Goal: Task Accomplishment & Management: Complete application form

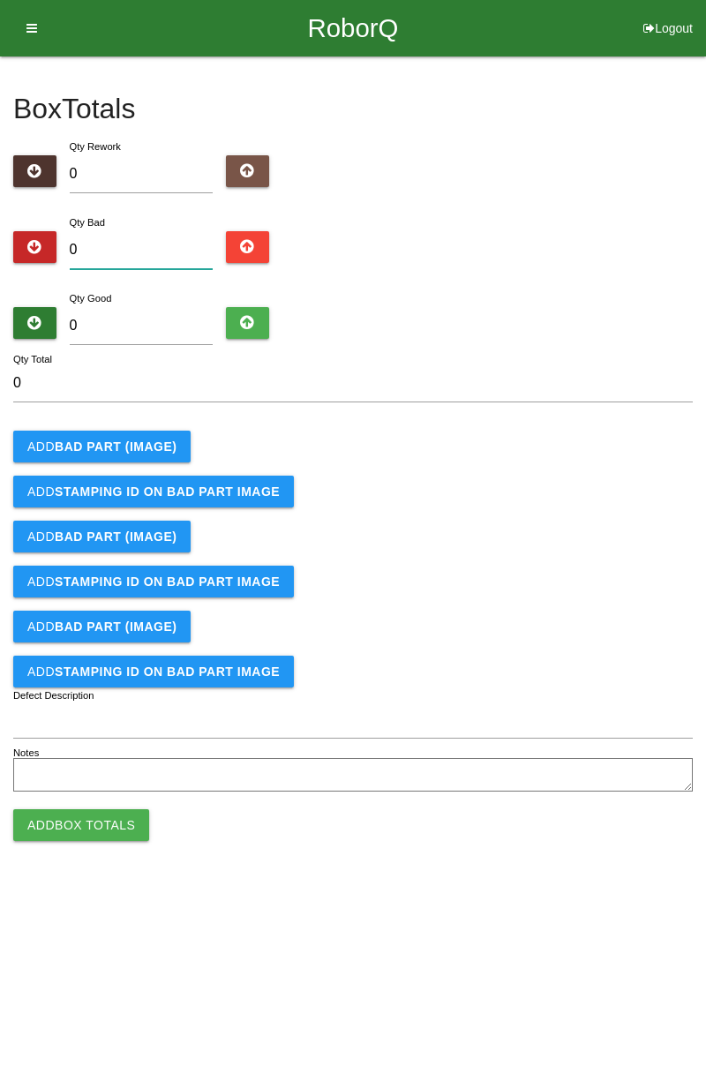
click at [164, 247] on input "0" at bounding box center [142, 250] width 144 height 38
type input "2"
type input "27"
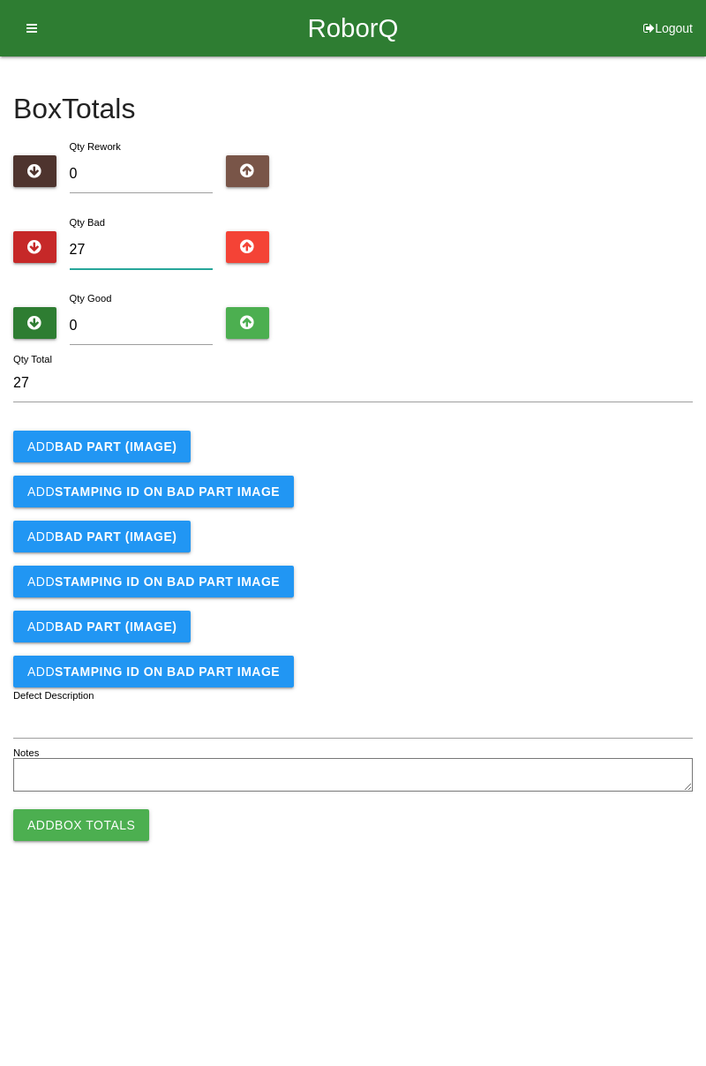
type input "27"
click at [153, 328] on input "0" at bounding box center [142, 326] width 144 height 38
type input "6"
type input "33"
type input "67"
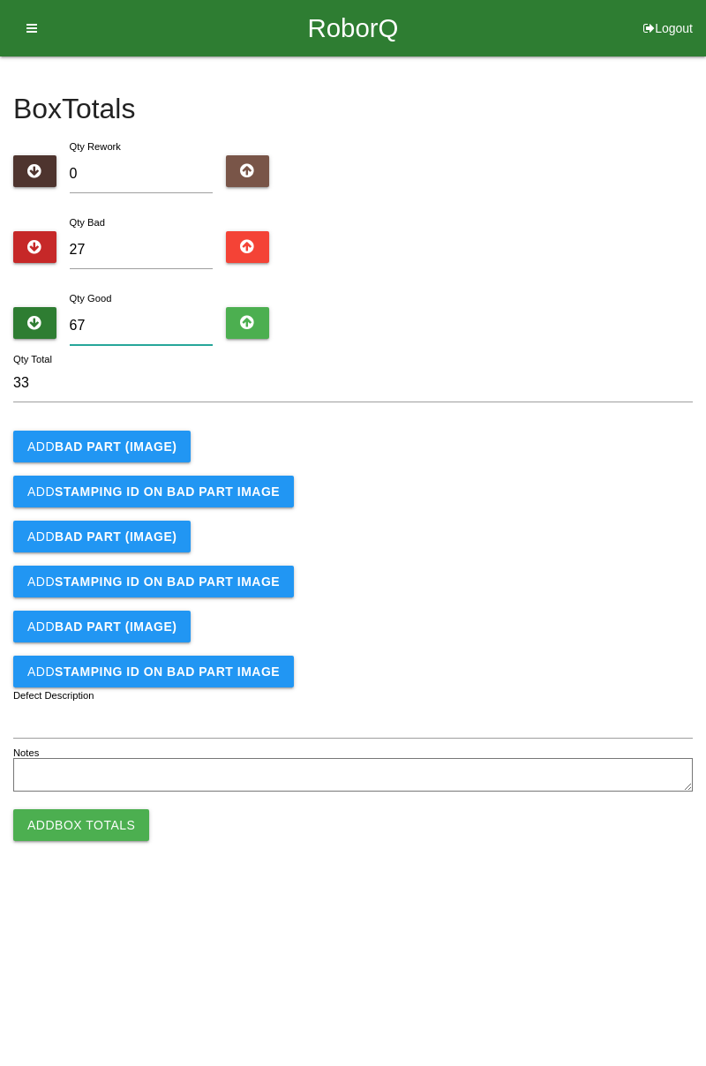
type input "94"
type input "6"
type input "33"
type input "0"
type input "27"
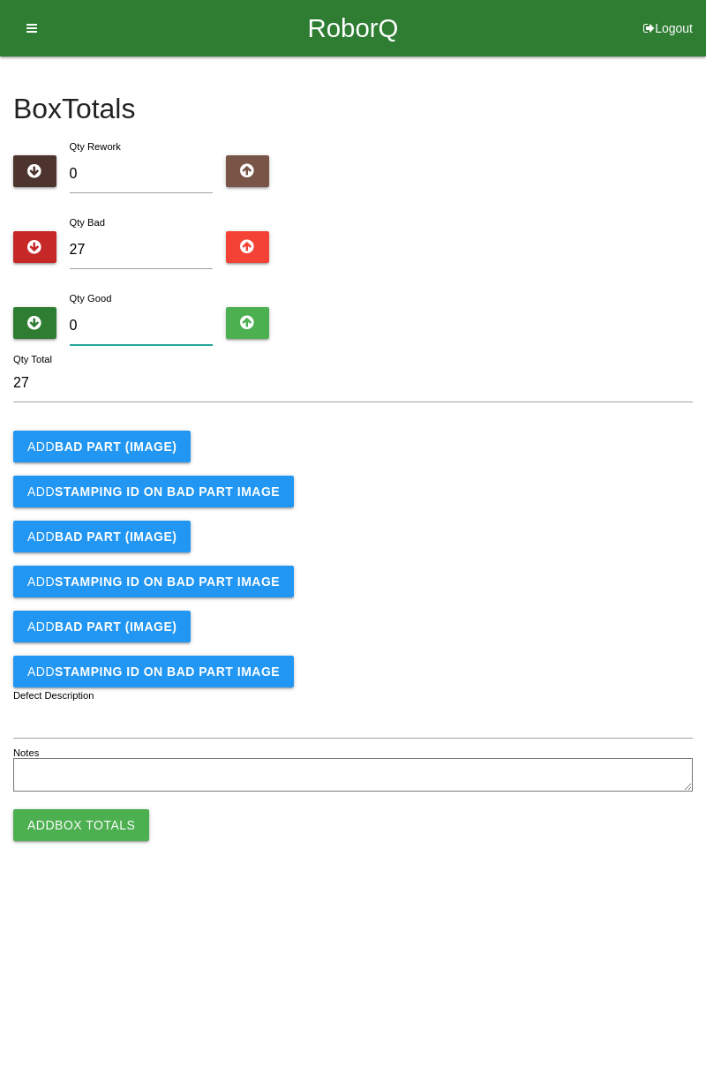
type input "5"
type input "32"
type input "57"
type input "84"
type input "57"
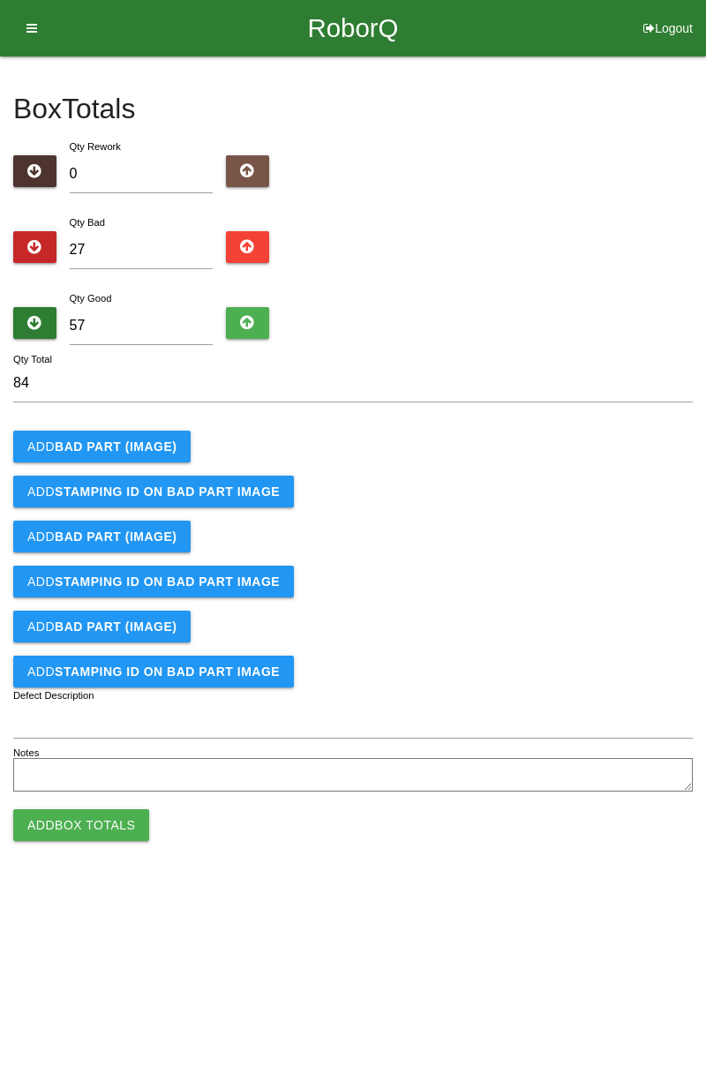
click at [139, 437] on button "Add BAD PART (IMAGE)" at bounding box center [101, 446] width 177 height 32
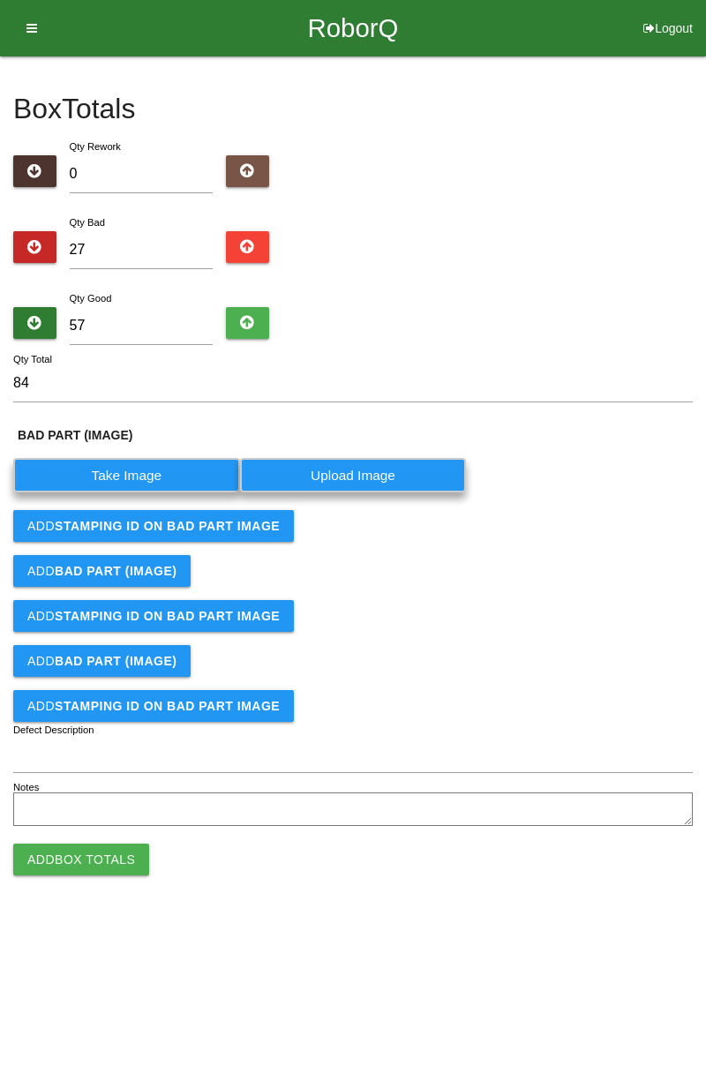
click at [156, 474] on label "Take Image" at bounding box center [126, 475] width 227 height 34
click at [0, 0] on \(IMAGE\) "Take Image" at bounding box center [0, 0] width 0 height 0
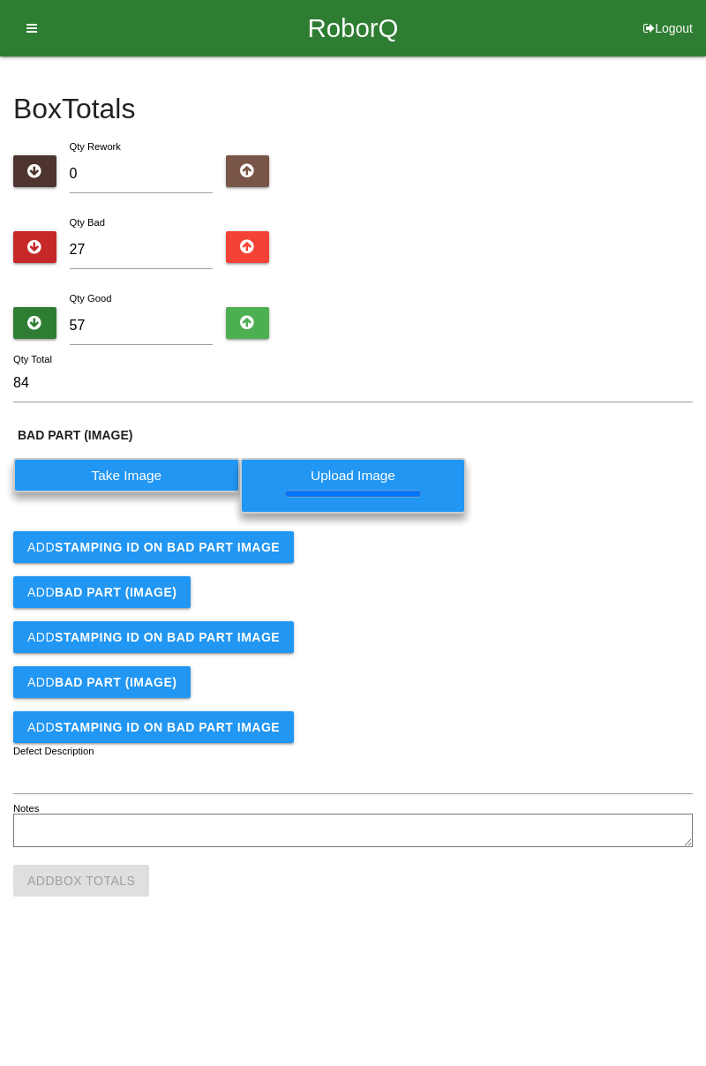
click at [185, 553] on button "Add STAMPING ID on BAD PART Image" at bounding box center [153, 547] width 281 height 32
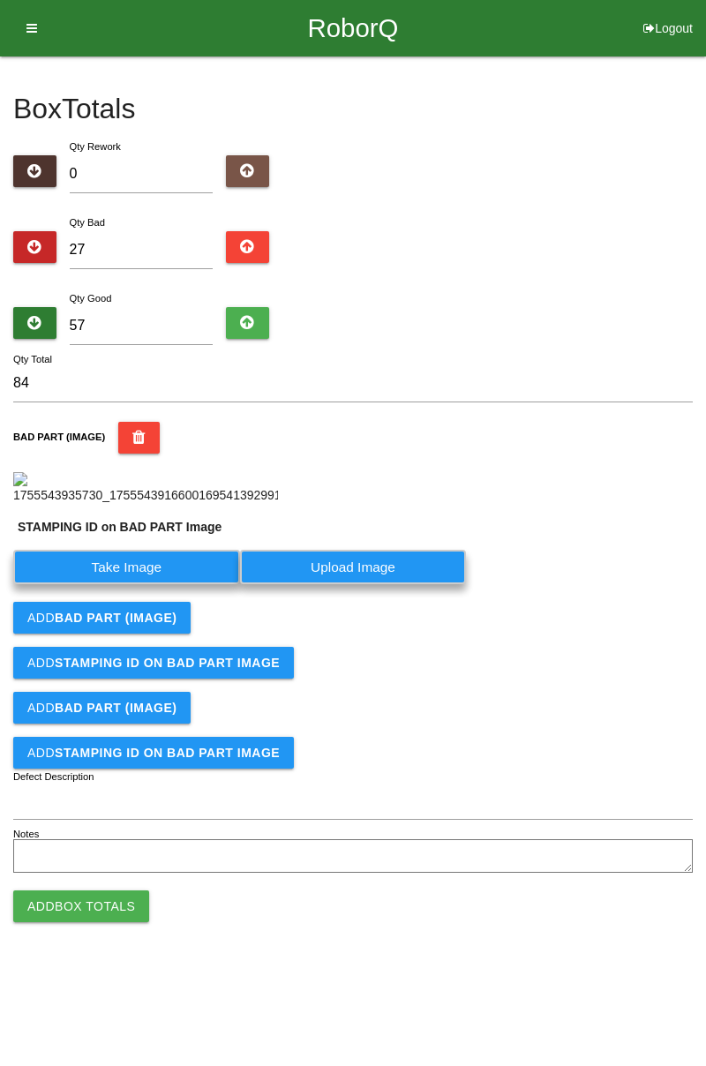
click at [143, 584] on label "Take Image" at bounding box center [126, 567] width 227 height 34
click at [0, 0] on PART "Take Image" at bounding box center [0, 0] width 0 height 0
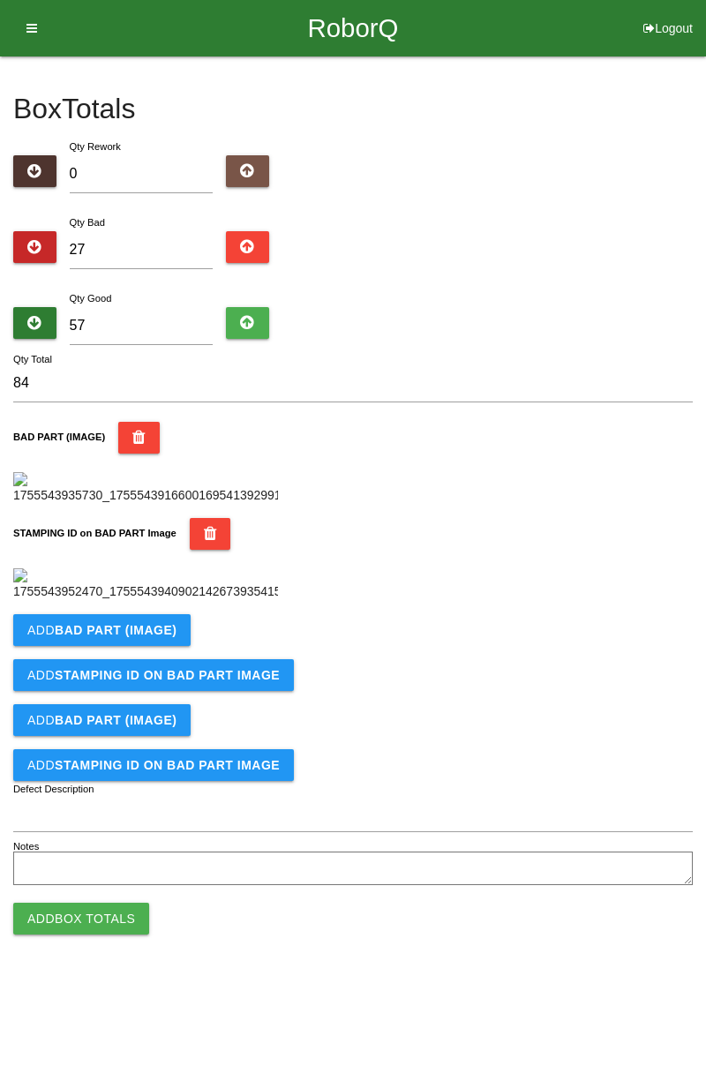
scroll to position [388, 0]
click at [158, 646] on button "Add BAD PART (IMAGE)" at bounding box center [101, 630] width 177 height 32
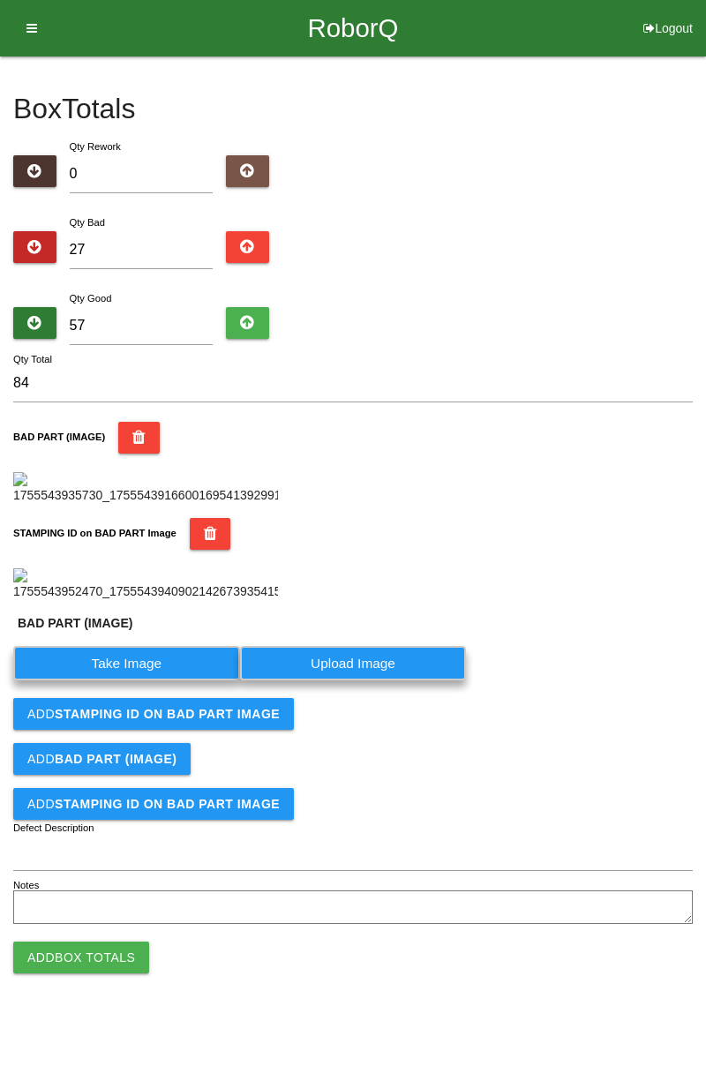
click at [141, 680] on label "Take Image" at bounding box center [126, 663] width 227 height 34
click at [0, 0] on \(IMAGE\) "Take Image" at bounding box center [0, 0] width 0 height 0
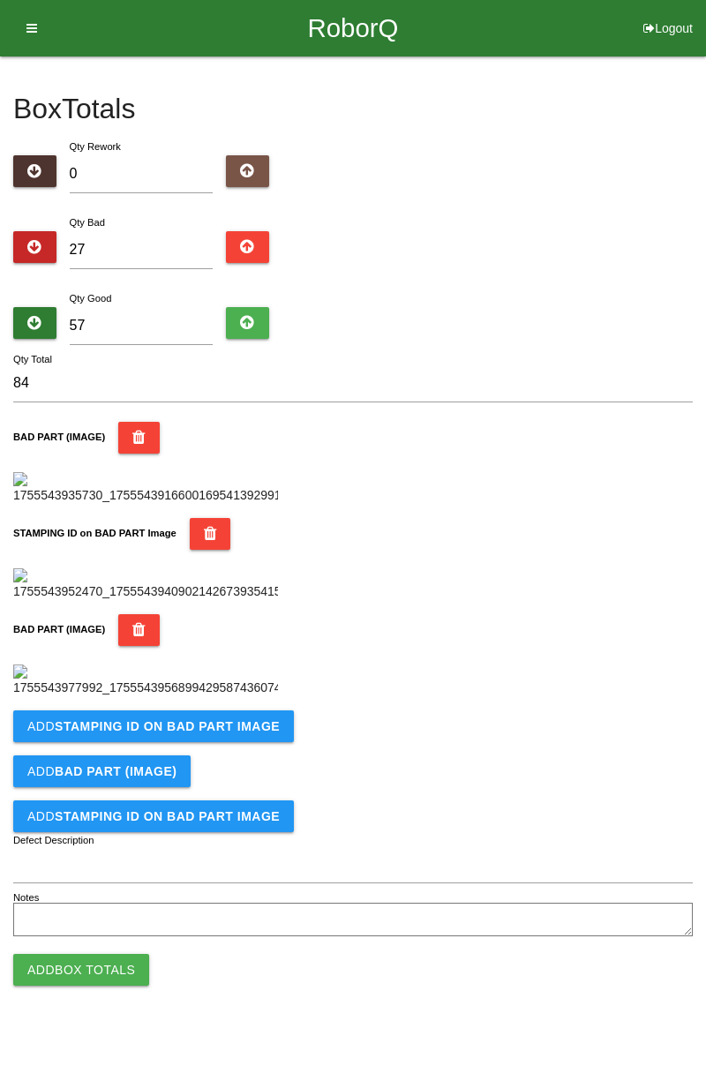
click at [537, 697] on div "BAD PART (IMAGE)" at bounding box center [352, 655] width 679 height 83
click at [203, 733] on b "STAMPING ID on BAD PART Image" at bounding box center [167, 726] width 225 height 14
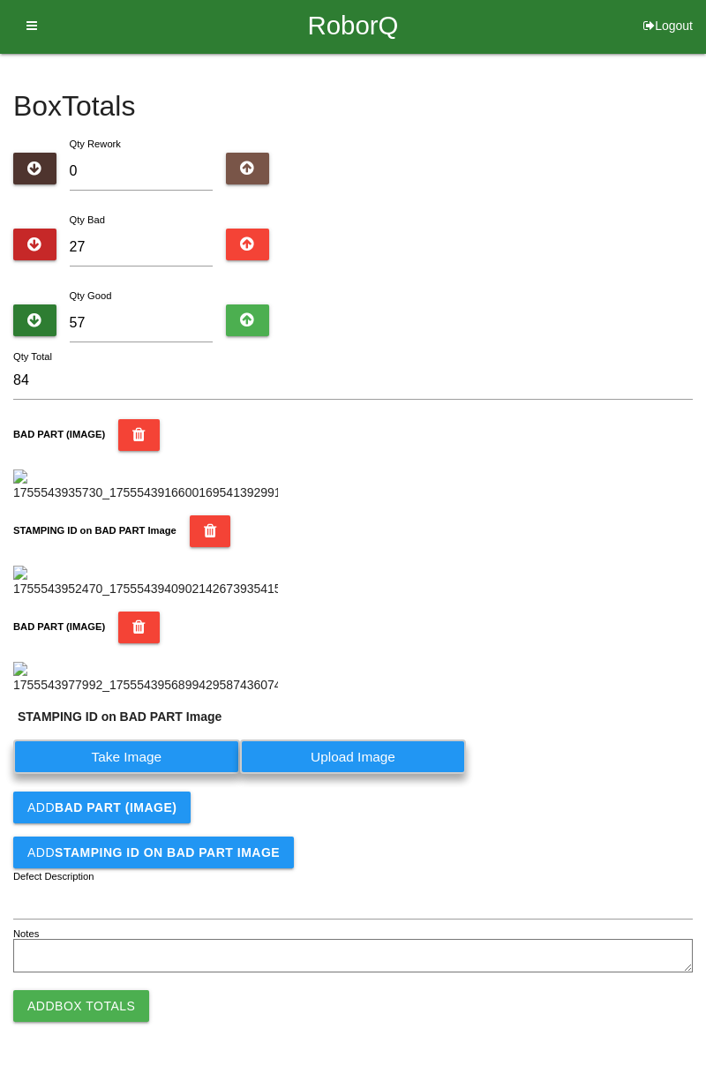
click at [148, 774] on label "Take Image" at bounding box center [126, 756] width 227 height 34
click at [0, 0] on PART "Take Image" at bounding box center [0, 0] width 0 height 0
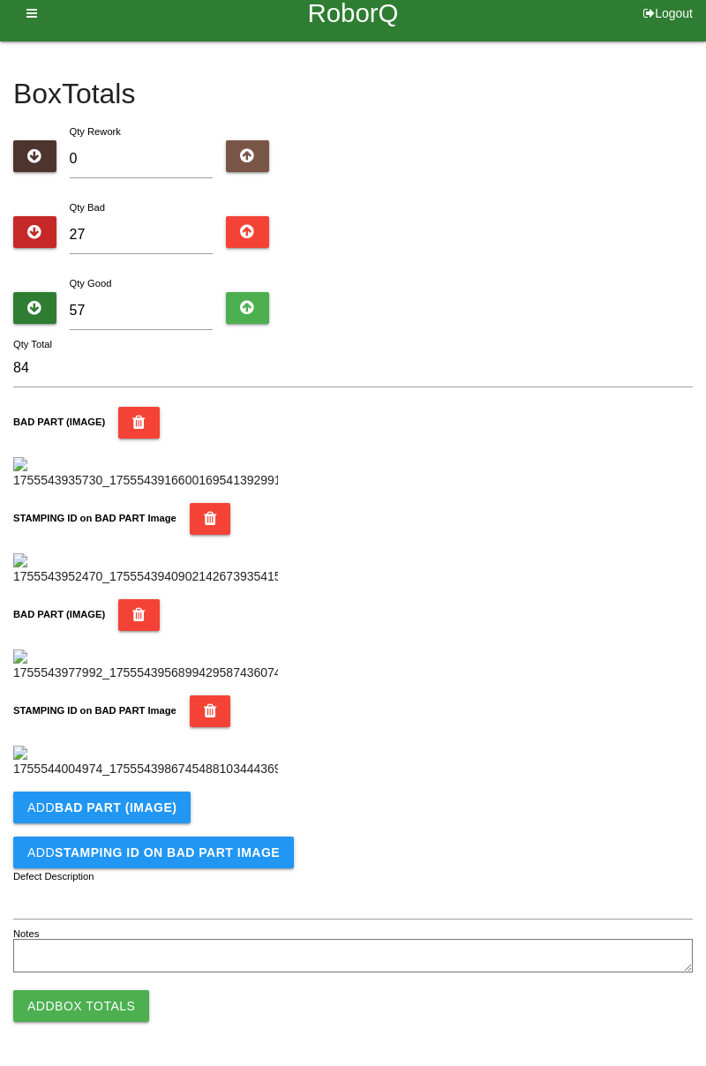
scroll to position [967, 0]
click at [162, 807] on b "BAD PART (IMAGE)" at bounding box center [116, 807] width 122 height 14
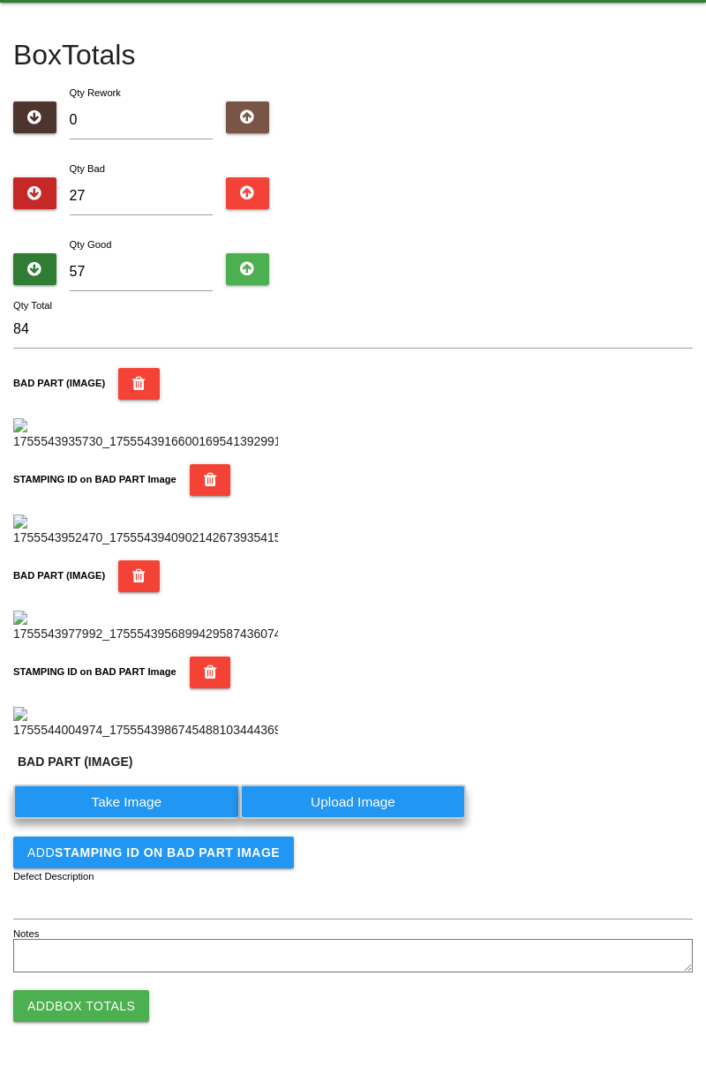
click at [155, 819] on label "Take Image" at bounding box center [126, 801] width 227 height 34
click at [0, 0] on \(IMAGE\) "Take Image" at bounding box center [0, 0] width 0 height 0
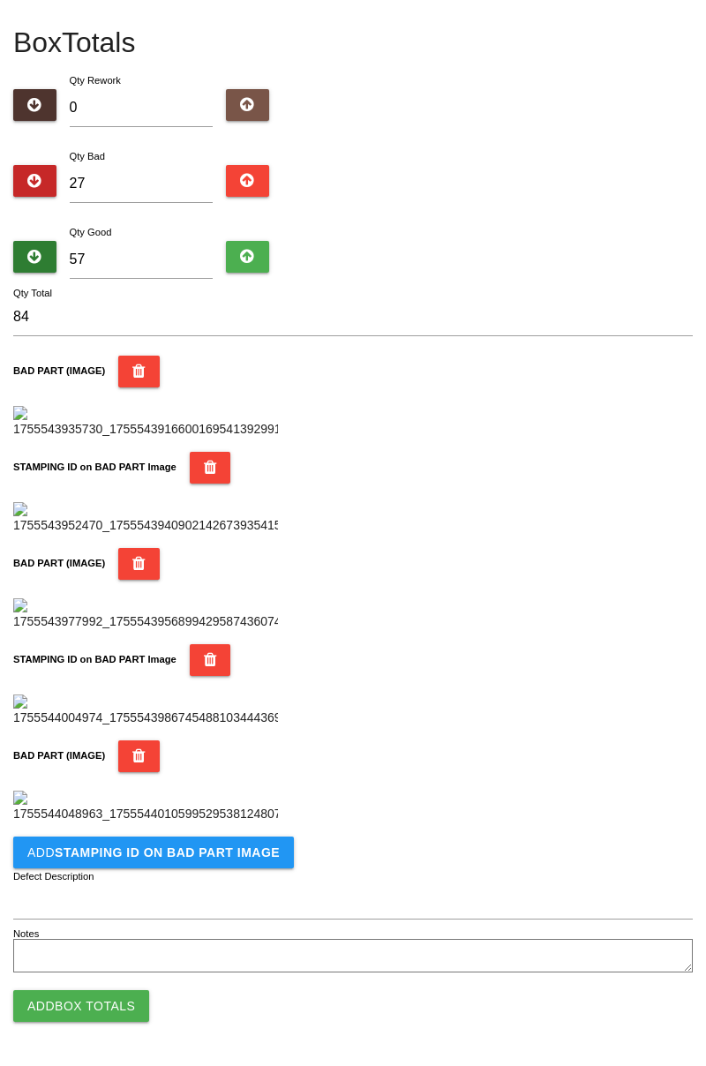
scroll to position [1256, 0]
click at [231, 857] on b "STAMPING ID on BAD PART Image" at bounding box center [167, 852] width 225 height 14
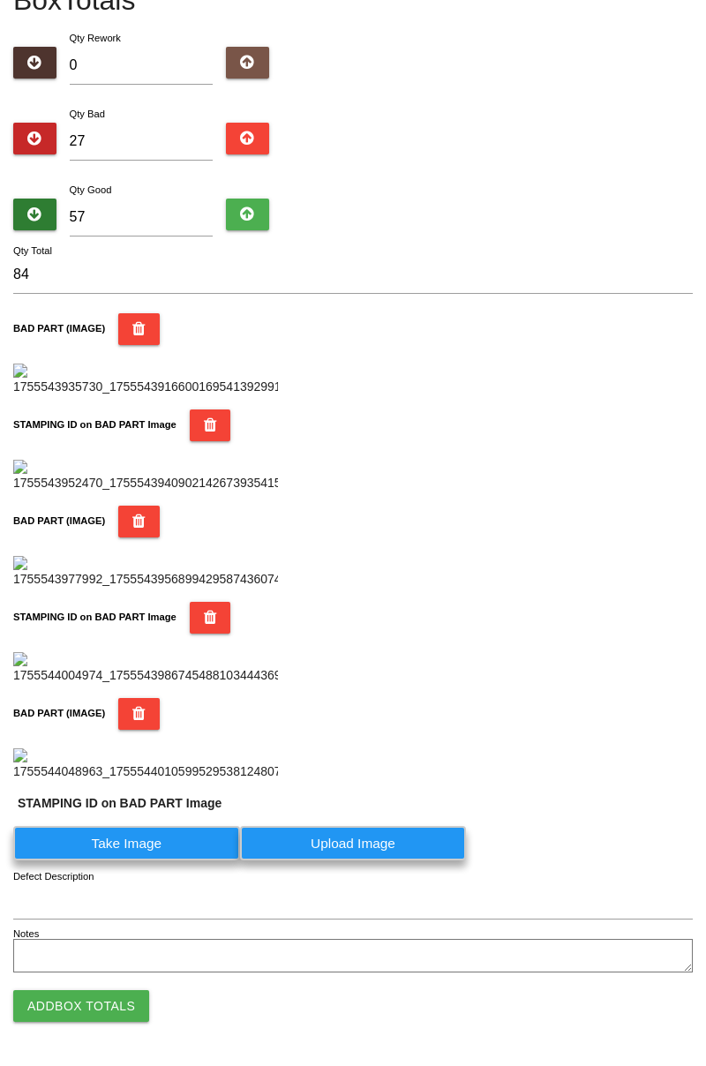
click at [150, 860] on label "Take Image" at bounding box center [126, 843] width 227 height 34
click at [0, 0] on PART "Take Image" at bounding box center [0, 0] width 0 height 0
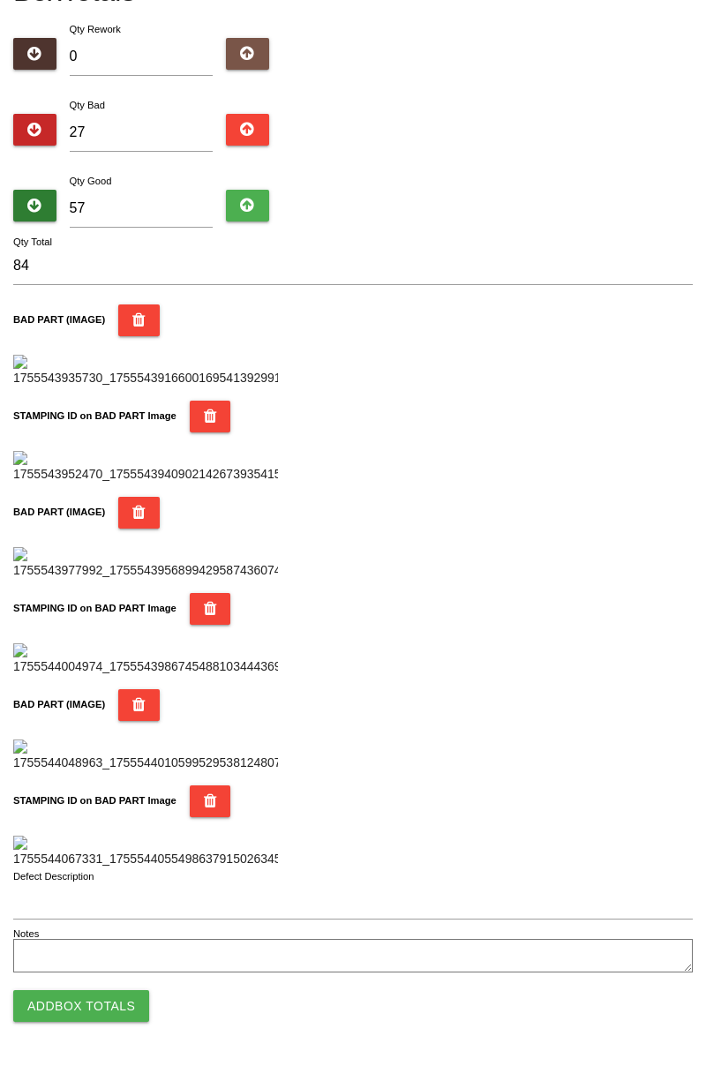
scroll to position [1546, 0]
click at [108, 1012] on button "Add Box Totals" at bounding box center [81, 1006] width 136 height 32
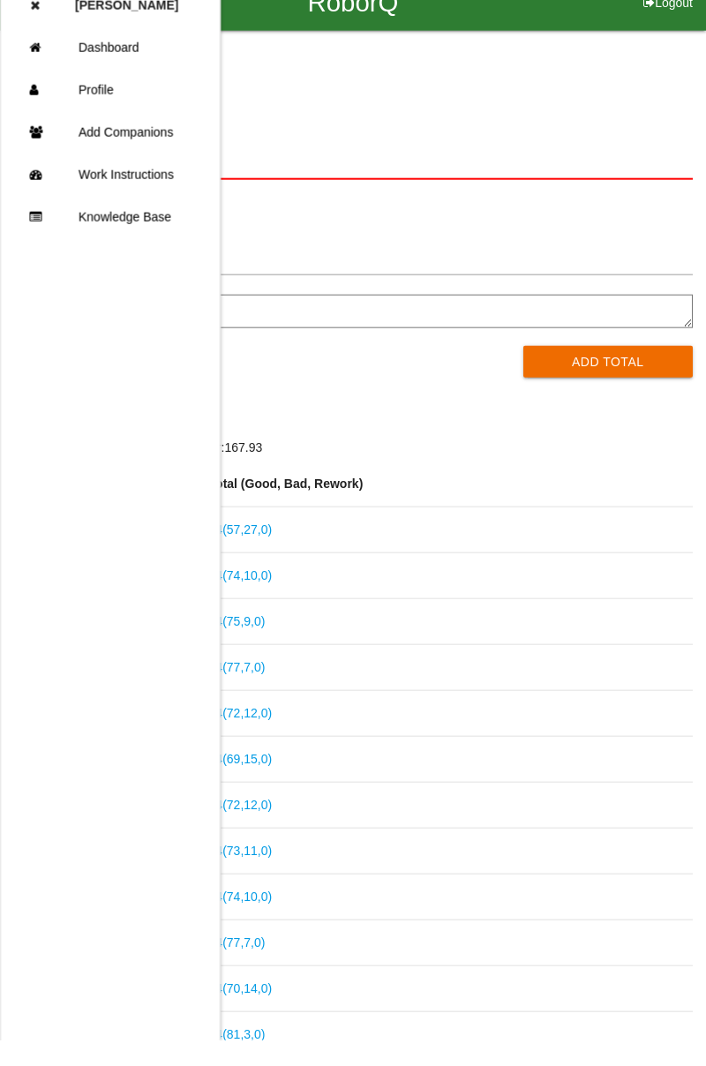
scroll to position [25, 0]
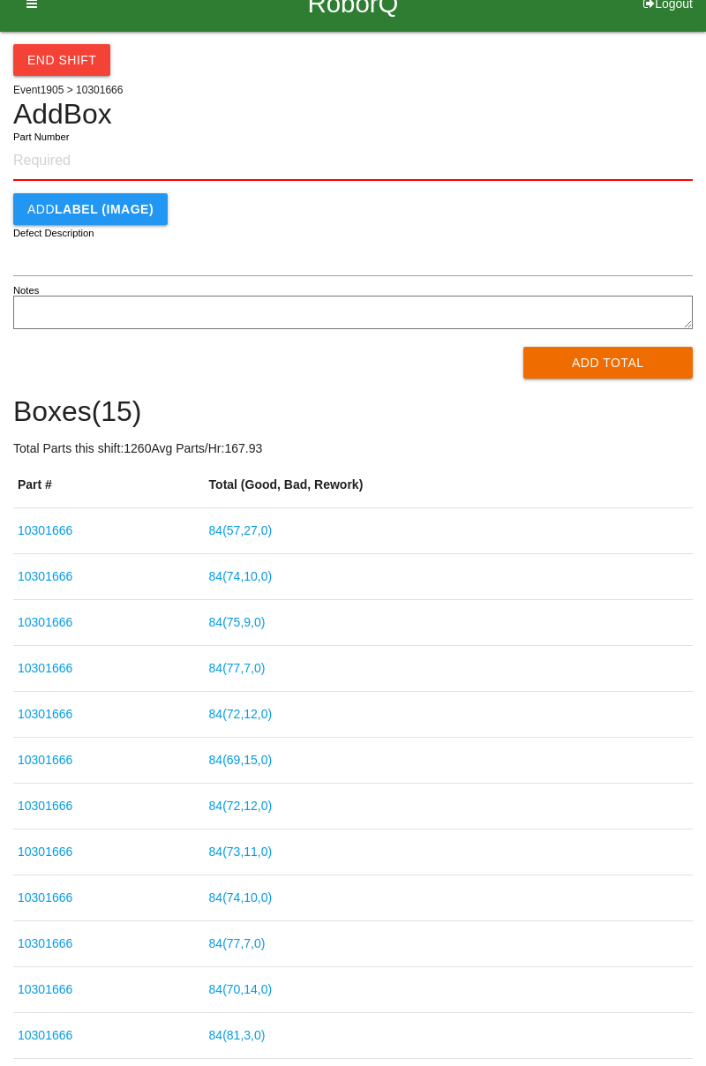
click at [693, 69] on div "End Shift Event 1905 > 10301666 Add Box Part Number Add LABEL (IMAGE) Defect De…" at bounding box center [353, 614] width 706 height 1164
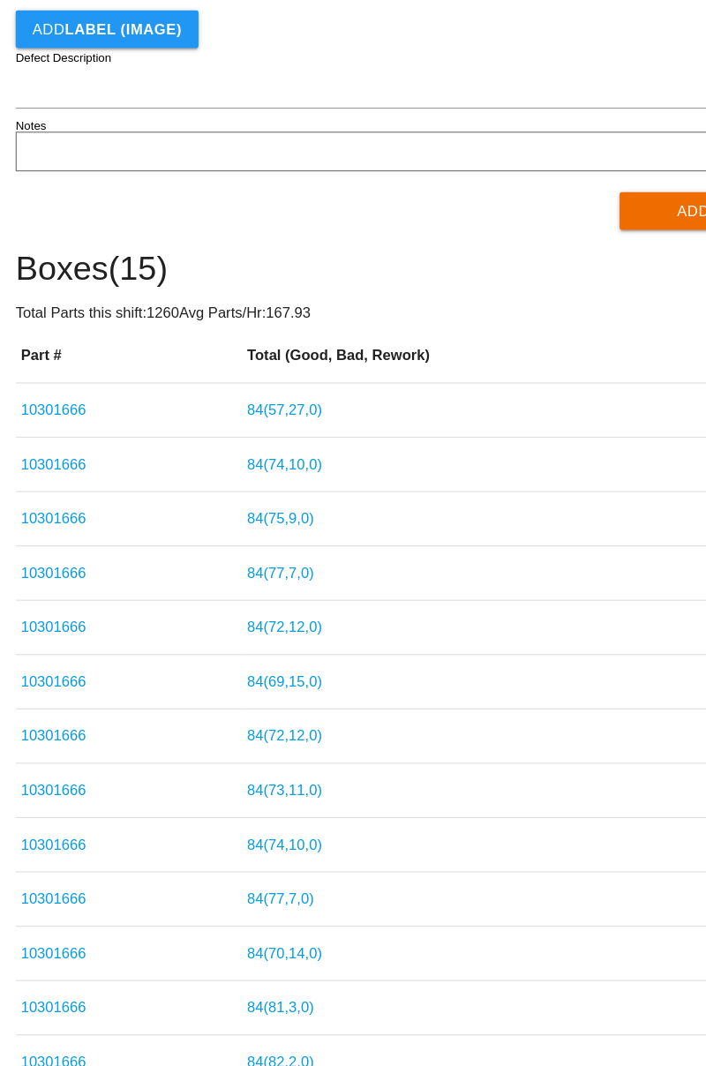
scroll to position [0, 0]
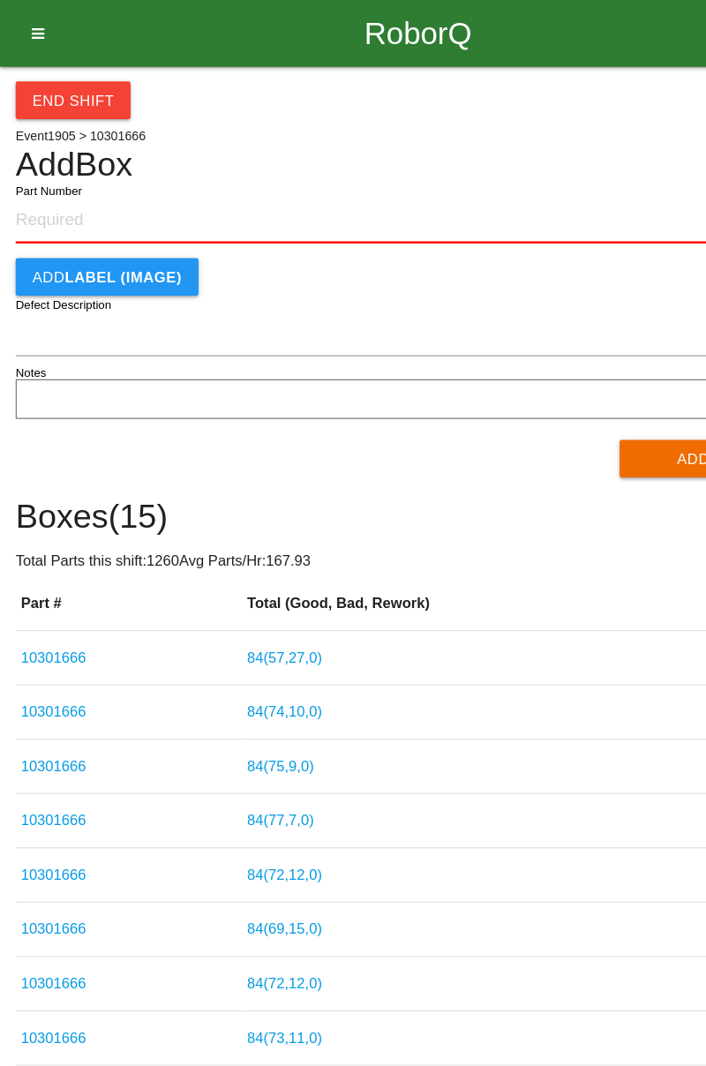
click at [71, 92] on button "End Shift" at bounding box center [61, 85] width 97 height 32
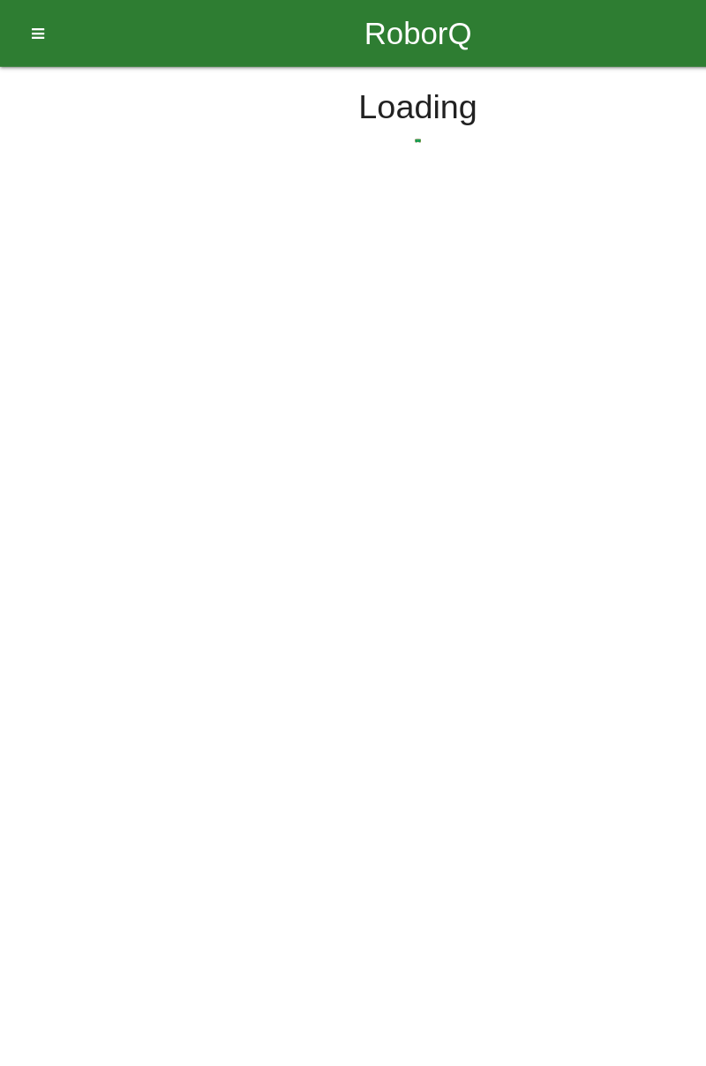
select select "3"
select select "30"
select select "2"
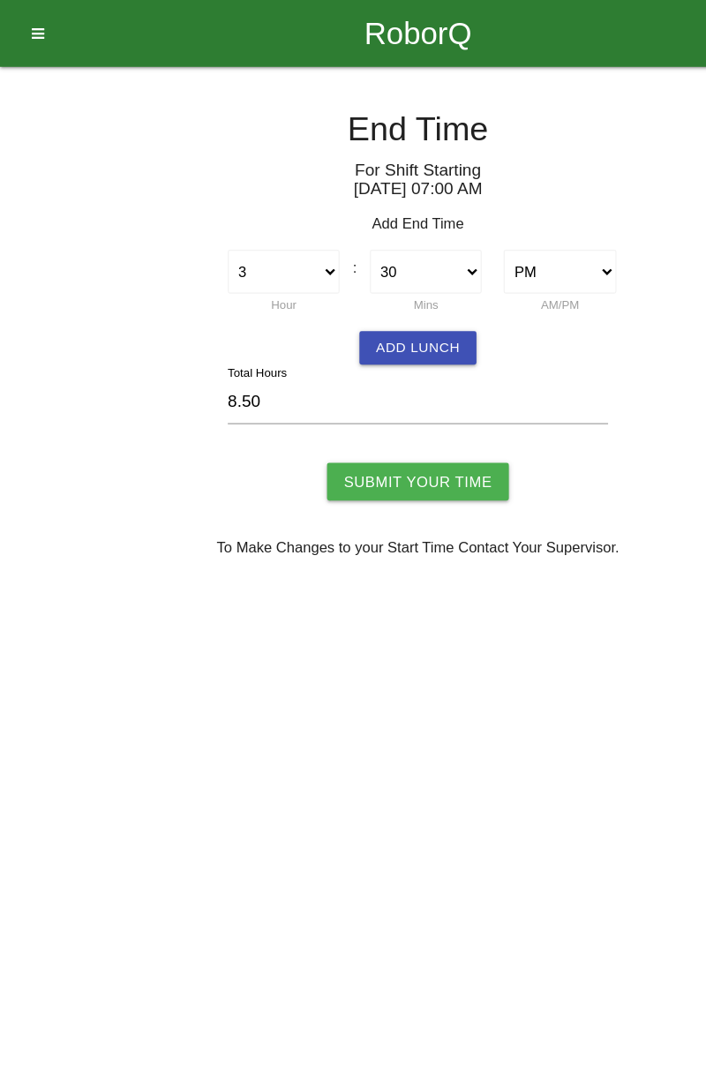
click at [371, 292] on button "Add Lunch" at bounding box center [352, 294] width 99 height 28
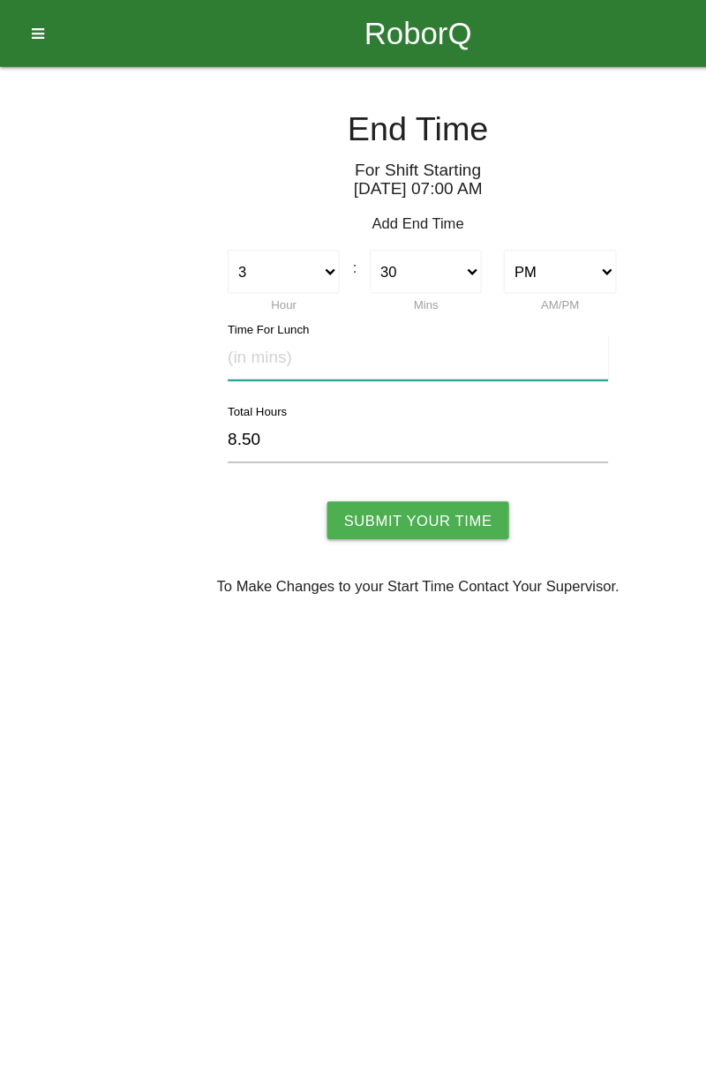
click at [256, 299] on input "text" at bounding box center [352, 302] width 321 height 38
type input "30"
type input "8.00"
click at [358, 441] on input "Submit Your Time" at bounding box center [352, 439] width 153 height 32
type input "Processing..."
